Goal: Navigation & Orientation: Find specific page/section

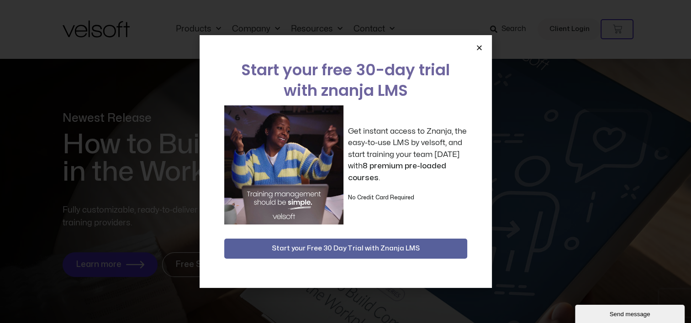
click at [481, 46] on icon "Close" at bounding box center [479, 47] width 7 height 7
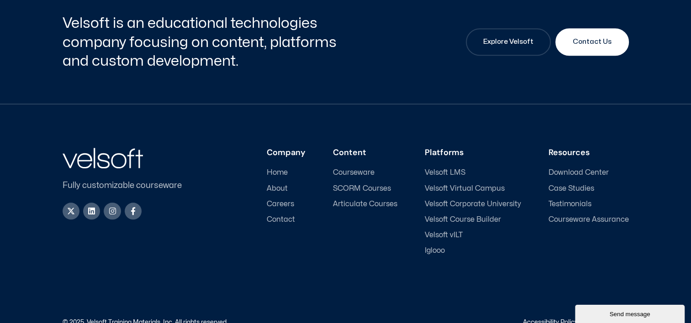
scroll to position [4294, 0]
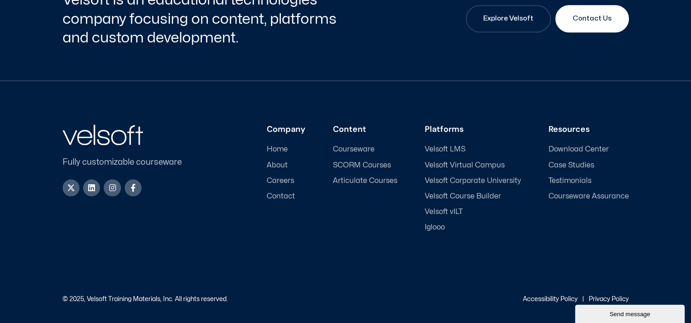
click at [436, 230] on span "Iglooo" at bounding box center [434, 227] width 20 height 9
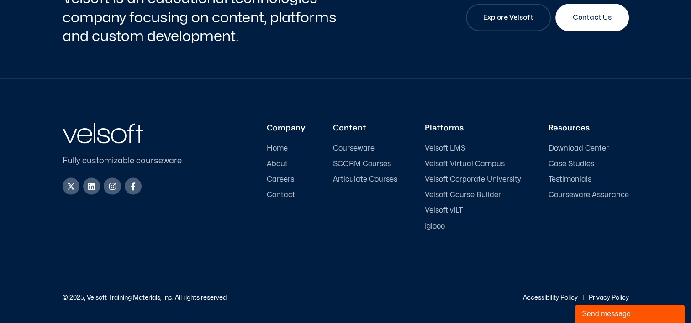
scroll to position [1906, 0]
click at [465, 199] on span "Velsoft Course Builder" at bounding box center [462, 195] width 76 height 9
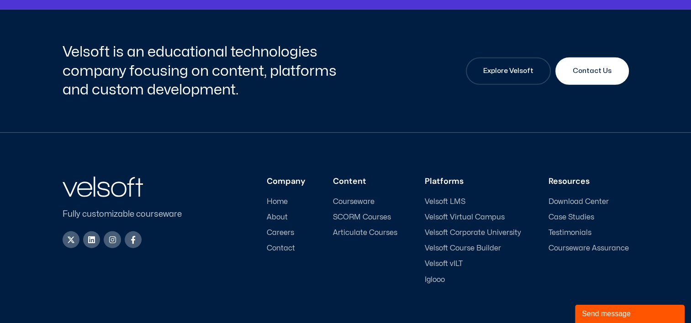
scroll to position [2289, 0]
click at [559, 221] on span "Case Studies" at bounding box center [571, 217] width 46 height 9
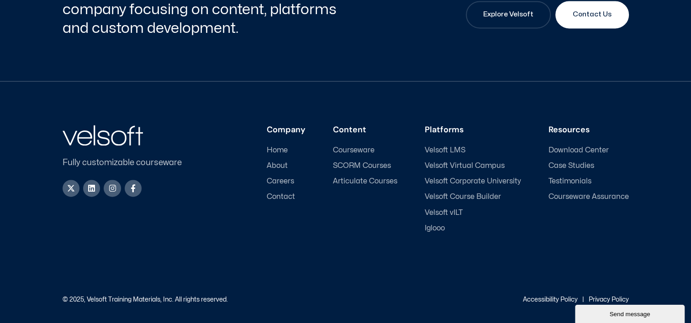
scroll to position [1323, 0]
